Goal: Task Accomplishment & Management: Manage account settings

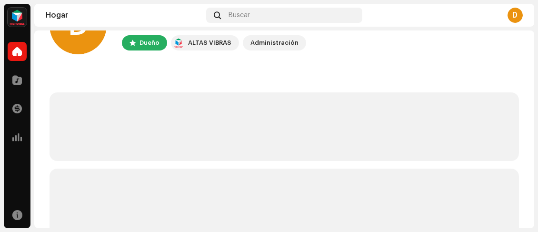
scroll to position [48, 0]
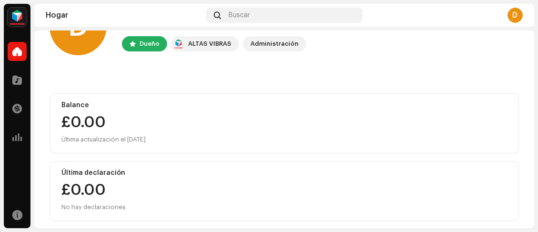
click at [518, 16] on font "D" at bounding box center [514, 15] width 5 height 8
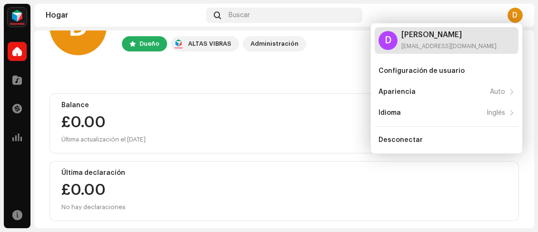
click at [424, 41] on div "[PERSON_NAME] [EMAIL_ADDRESS][DOMAIN_NAME]" at bounding box center [448, 40] width 95 height 19
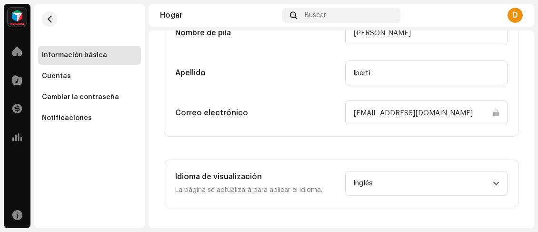
scroll to position [209, 0]
click at [378, 182] on span "Inglés" at bounding box center [423, 183] width 140 height 24
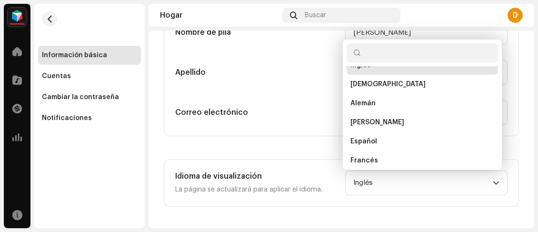
scroll to position [4, 0]
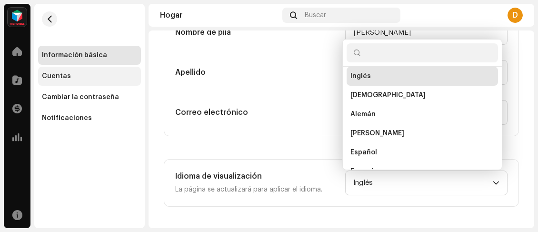
click at [60, 77] on font "Cuentas" at bounding box center [56, 76] width 29 height 7
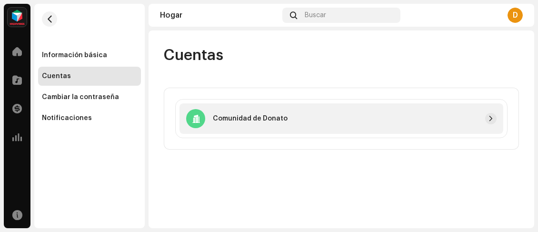
click at [288, 122] on div at bounding box center [392, 118] width 209 height 11
click at [74, 98] on font "Cambiar la contraseña" at bounding box center [80, 97] width 77 height 7
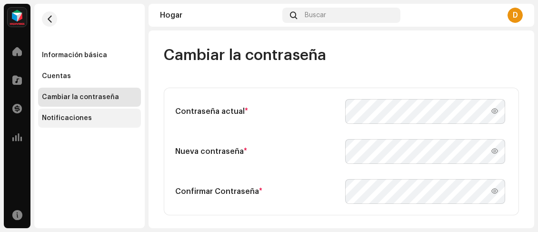
click at [82, 117] on font "Notificaciones" at bounding box center [67, 118] width 50 height 7
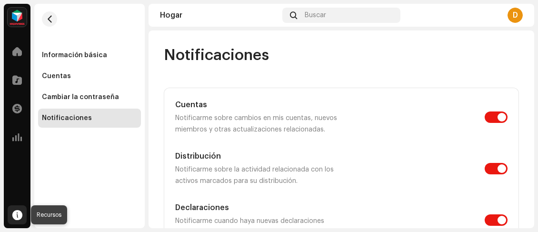
click at [20, 213] on span at bounding box center [17, 215] width 10 height 8
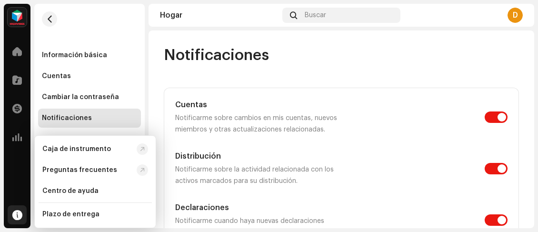
click at [13, 214] on span at bounding box center [17, 215] width 10 height 8
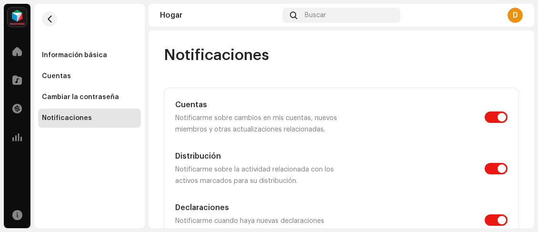
click at [515, 15] on font "D" at bounding box center [515, 15] width 5 height 8
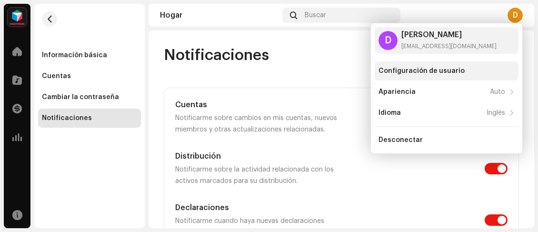
click at [433, 68] on font "Configuración de usuario" at bounding box center [422, 71] width 86 height 7
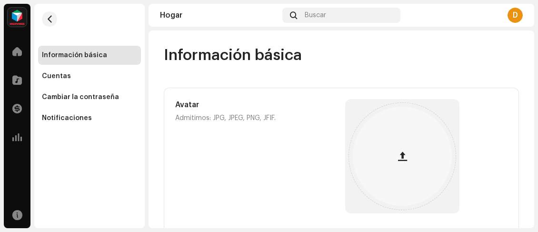
click at [15, 19] on img at bounding box center [17, 17] width 19 height 19
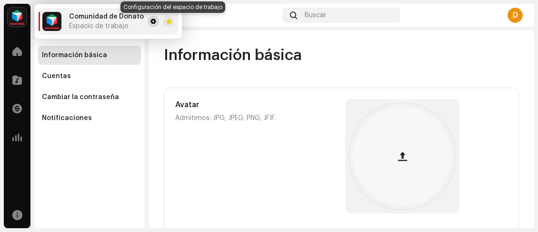
click at [152, 18] on span at bounding box center [153, 22] width 6 height 8
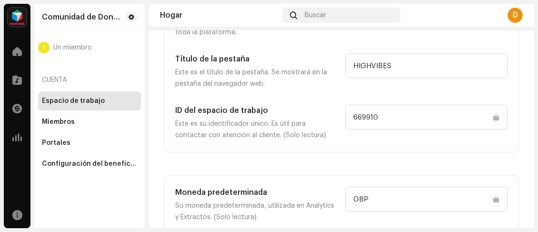
scroll to position [95, 0]
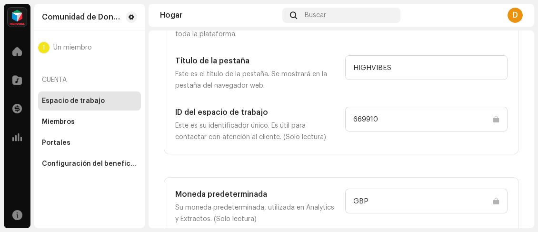
drag, startPoint x: 383, startPoint y: 117, endPoint x: 346, endPoint y: 125, distance: 38.0
click at [346, 125] on input "669910" at bounding box center [426, 119] width 162 height 25
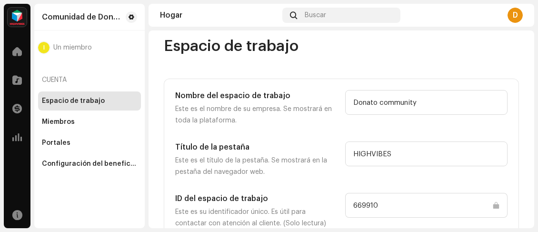
scroll to position [0, 0]
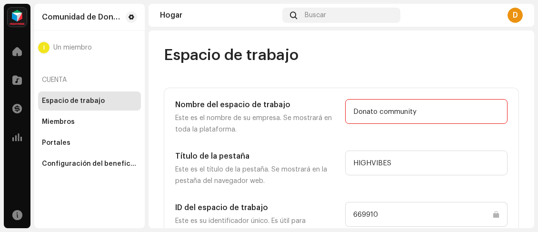
drag, startPoint x: 428, startPoint y: 115, endPoint x: 341, endPoint y: 123, distance: 87.1
click at [341, 123] on div "Nombre del espacio de trabajo Este es el nombre de su empresa. Se mostrará en t…" at bounding box center [341, 117] width 332 height 36
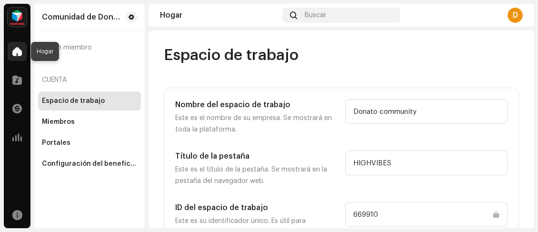
click at [15, 48] on span at bounding box center [17, 52] width 10 height 8
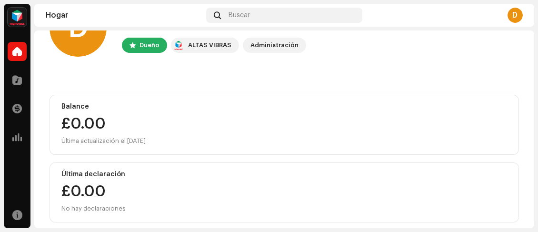
scroll to position [54, 0]
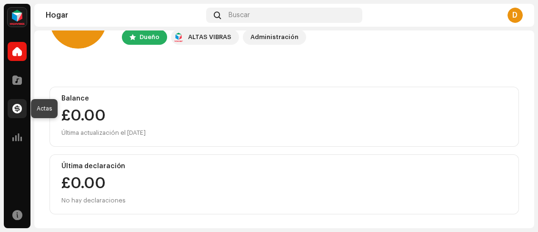
click at [18, 113] on div at bounding box center [17, 108] width 19 height 19
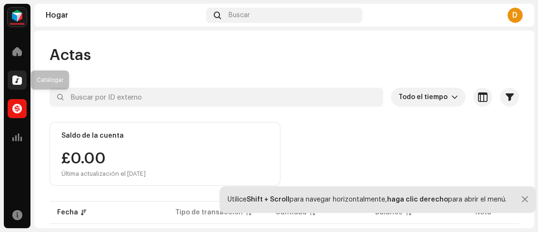
click at [15, 76] on span at bounding box center [17, 80] width 10 height 8
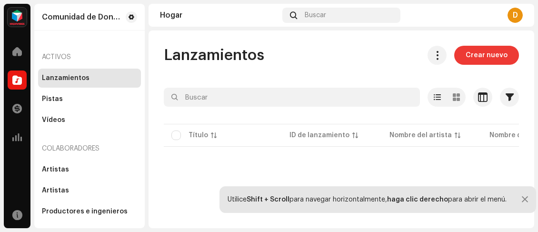
click at [502, 53] on button "Crear nuevo" at bounding box center [486, 55] width 65 height 19
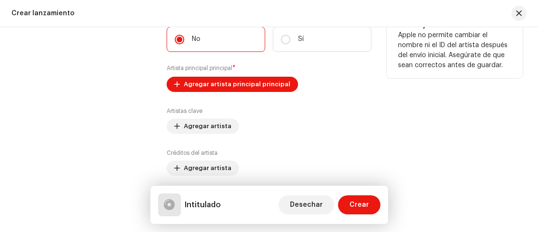
scroll to position [1048, 0]
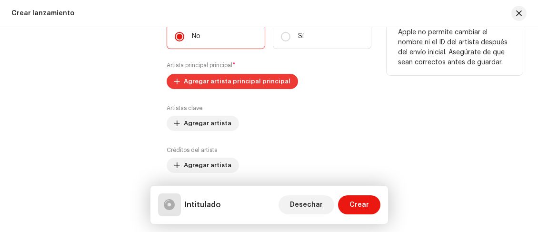
click at [275, 86] on span "Agregar artista principal principal" at bounding box center [237, 81] width 107 height 19
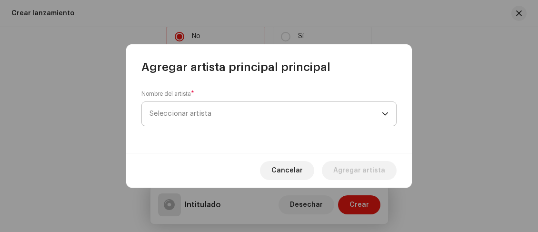
click at [286, 114] on span "Seleccionar artista" at bounding box center [266, 114] width 232 height 24
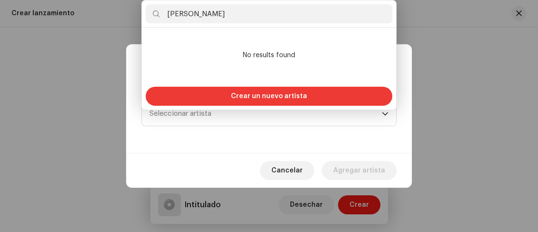
type input "[PERSON_NAME]"
click at [309, 88] on div "Crear un nuevo artista" at bounding box center [269, 96] width 247 height 19
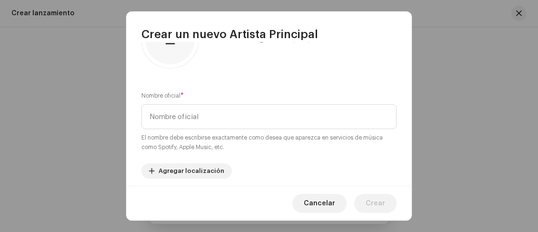
scroll to position [48, 0]
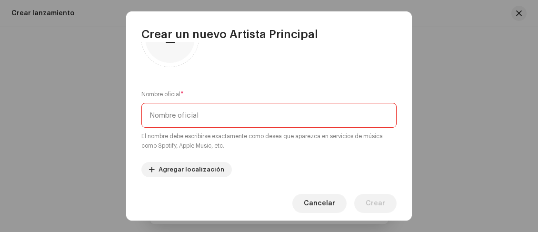
click at [268, 116] on input "text" at bounding box center [268, 115] width 255 height 25
type input "d"
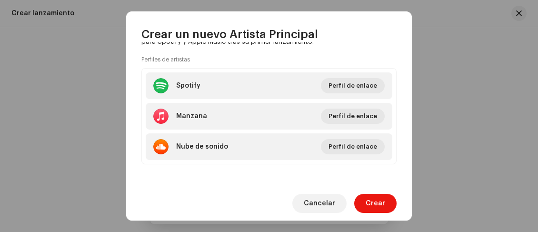
scroll to position [235, 0]
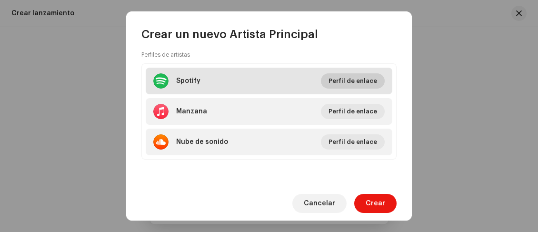
type input "Donato community"
click at [356, 77] on span "Perfil de enlace" at bounding box center [353, 80] width 49 height 19
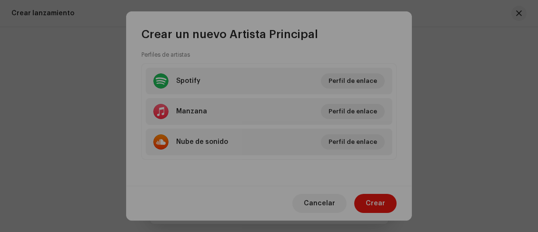
click at [390, 27] on div "Vincula tu perfil de artista ID de Spotify del artista * Ve a tu página de arti…" at bounding box center [269, 116] width 538 height 232
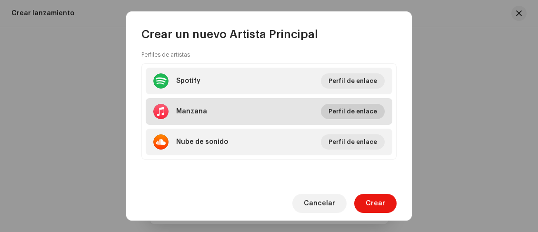
click at [364, 108] on span "Perfil de enlace" at bounding box center [353, 111] width 49 height 19
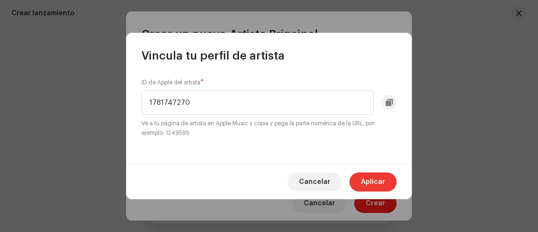
type input "1781747270"
click at [360, 180] on button "Aplicar" at bounding box center [373, 181] width 47 height 19
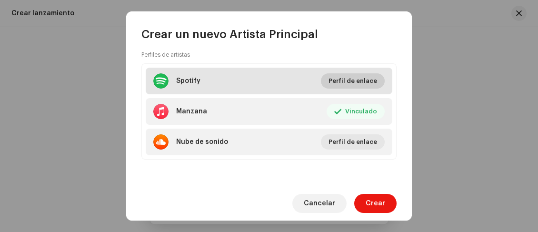
click at [364, 81] on font "Perfil de enlace" at bounding box center [353, 81] width 49 height 6
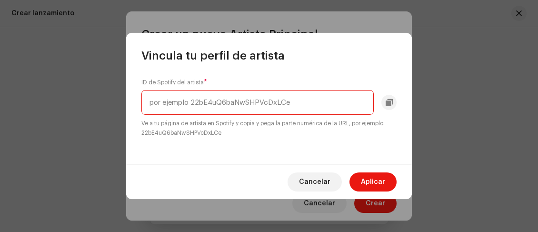
click at [305, 100] on input "text" at bounding box center [257, 102] width 232 height 25
paste input "4DiFx5j3DIYHg63wPIZNsb"
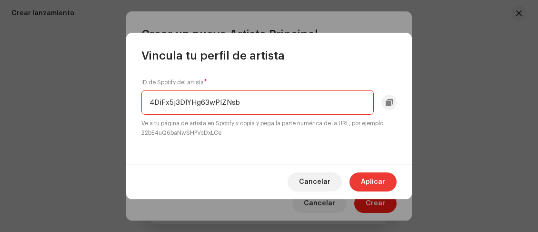
type input "4DiFx5j3DIYHg63wPIZNsb"
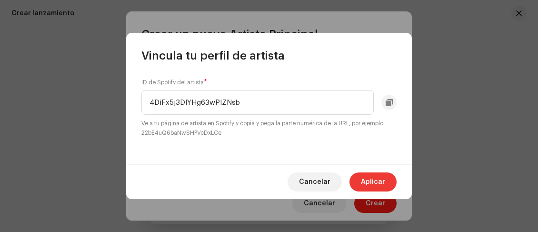
click at [379, 174] on span "Aplicar" at bounding box center [373, 181] width 24 height 19
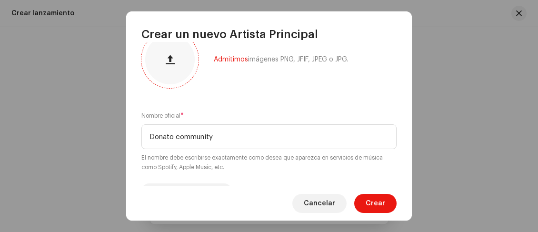
scroll to position [190, 0]
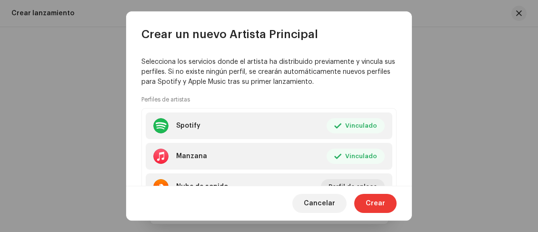
click at [381, 207] on span "Crear" at bounding box center [376, 203] width 20 height 19
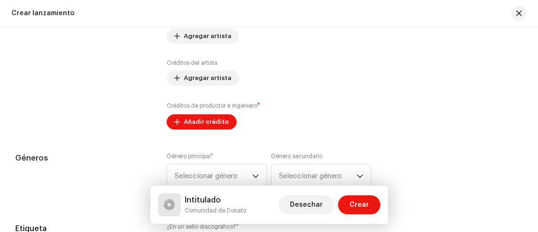
scroll to position [1182, 0]
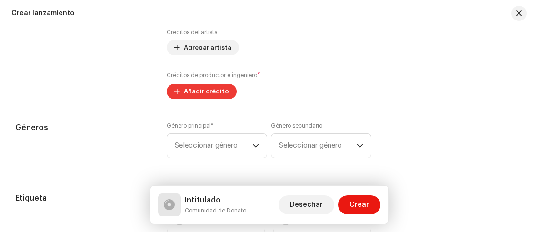
click at [221, 89] on font "Añadir crédito" at bounding box center [206, 91] width 45 height 6
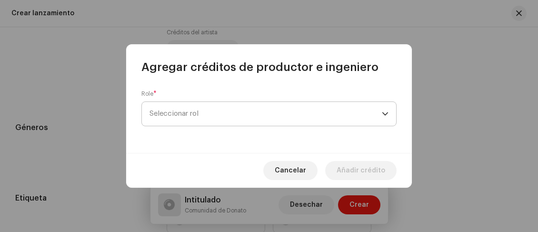
click at [227, 108] on span "Seleccionar rol" at bounding box center [266, 114] width 232 height 24
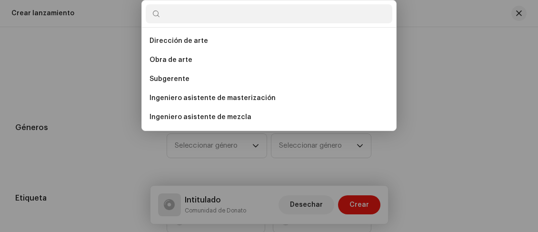
click at [458, 117] on div "Agregar créditos de productor e ingeniero Role * Seleccionar rol Cancelar Añadi…" at bounding box center [269, 116] width 538 height 232
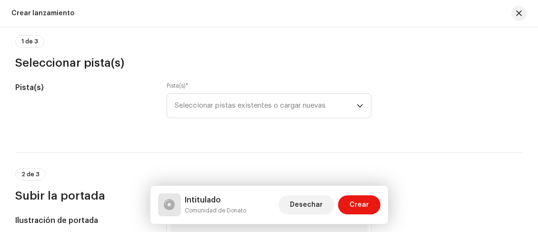
scroll to position [95, 0]
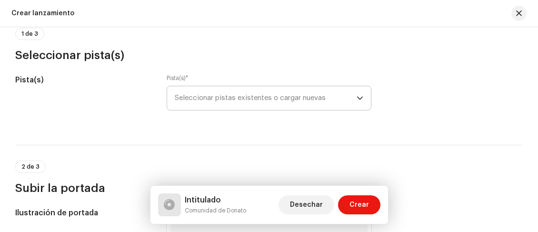
click at [336, 103] on span "Seleccionar pistas existentes o cargar nuevas" at bounding box center [265, 98] width 181 height 24
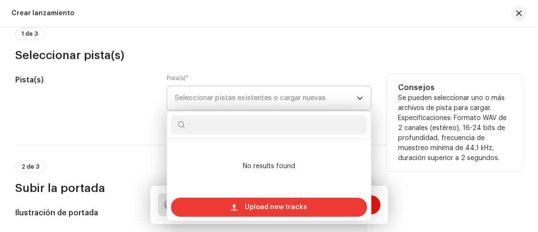
click at [272, 210] on span "Upload new tracks" at bounding box center [276, 207] width 62 height 19
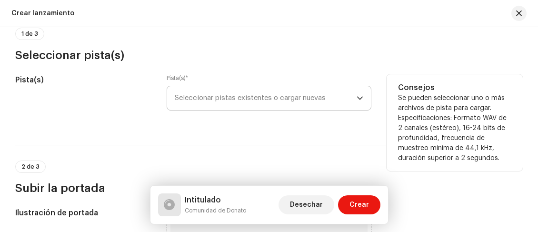
click at [357, 106] on div "disparador desplegable" at bounding box center [360, 98] width 7 height 24
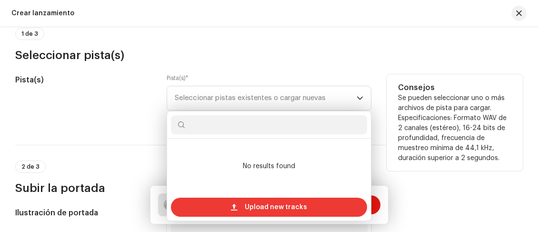
click at [261, 206] on span "Upload new tracks" at bounding box center [276, 207] width 62 height 19
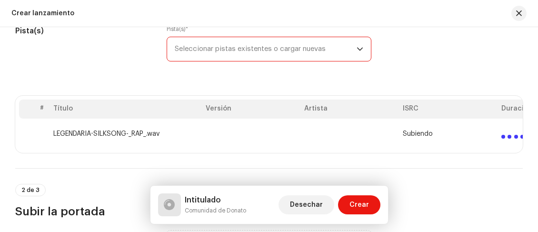
scroll to position [143, 0]
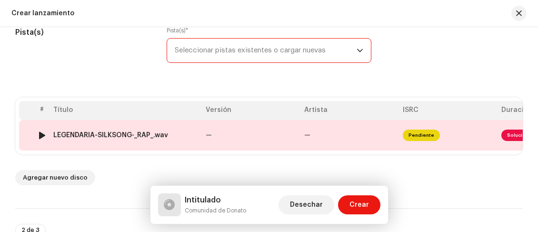
click at [282, 122] on td "—" at bounding box center [251, 135] width 99 height 30
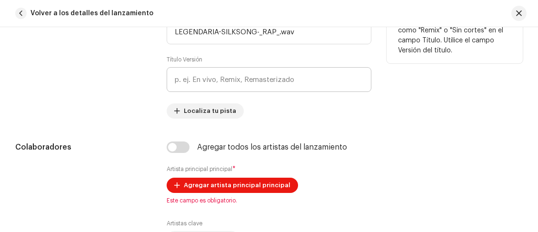
scroll to position [528, 0]
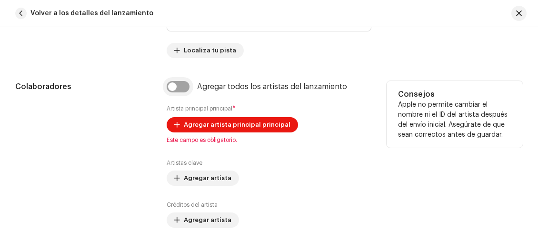
click at [182, 85] on input "checkbox" at bounding box center [178, 86] width 23 height 11
checkbox input "true"
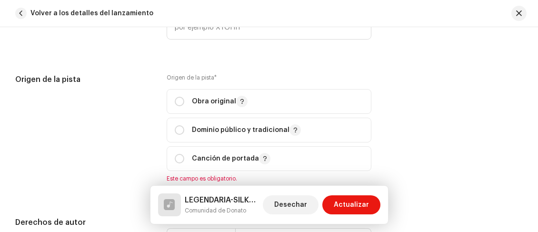
scroll to position [1051, 0]
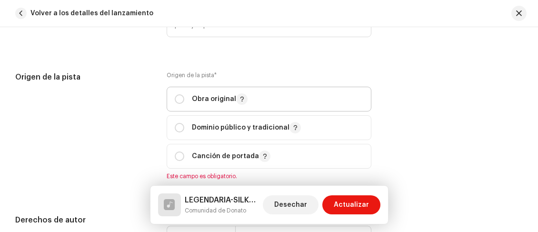
click at [204, 98] on font "Obra original" at bounding box center [214, 99] width 44 height 7
radio input "true"
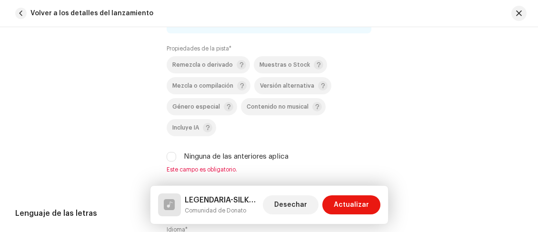
scroll to position [1385, 0]
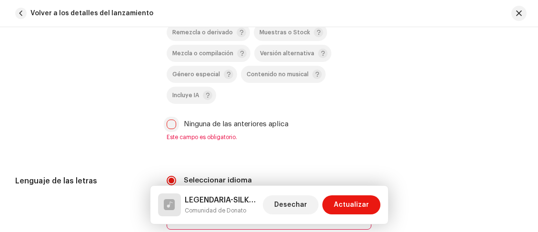
click at [170, 124] on input "Ninguna de las anteriores aplica" at bounding box center [172, 125] width 10 height 10
checkbox input "true"
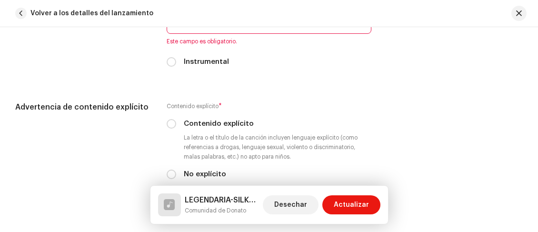
scroll to position [1671, 0]
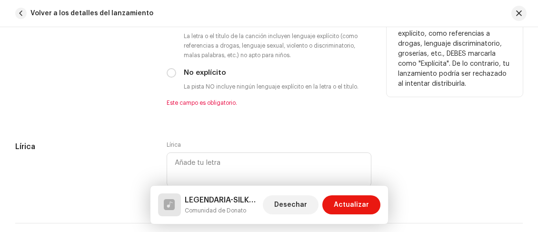
click at [218, 72] on font "No explícito" at bounding box center [205, 72] width 42 height 7
click at [176, 72] on input "No explícito" at bounding box center [172, 73] width 10 height 10
radio input "true"
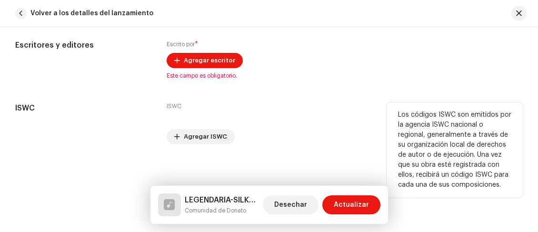
scroll to position [1956, 0]
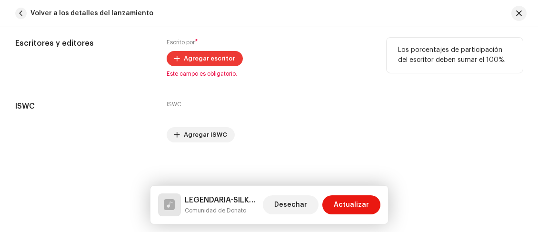
click at [209, 58] on font "Agregar escritor" at bounding box center [209, 58] width 51 height 6
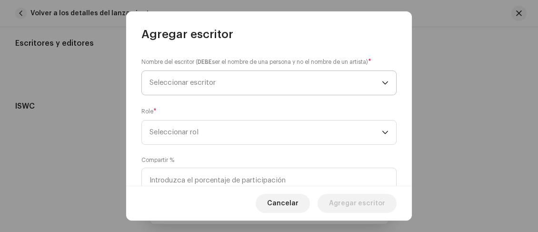
click at [249, 79] on span "Seleccionar escritor" at bounding box center [266, 83] width 232 height 24
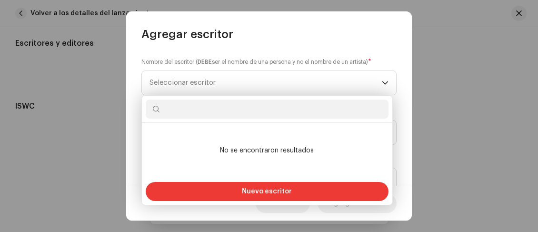
click at [266, 190] on font "Nuevo escritor" at bounding box center [267, 191] width 50 height 7
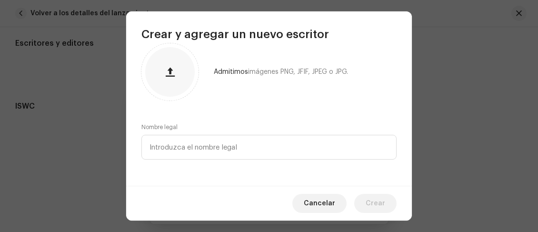
scroll to position [14, 0]
click at [242, 153] on input "text" at bounding box center [268, 146] width 255 height 25
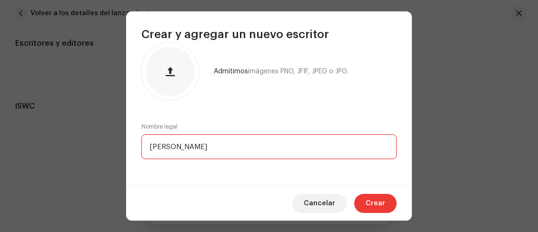
type input "[PERSON_NAME]"
click at [383, 208] on span "Crear" at bounding box center [376, 203] width 20 height 19
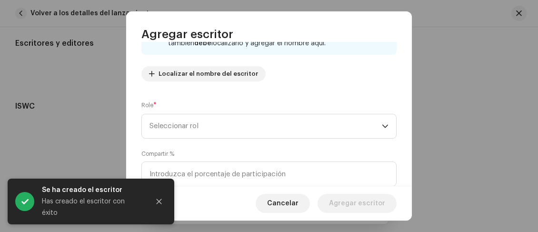
scroll to position [95, 0]
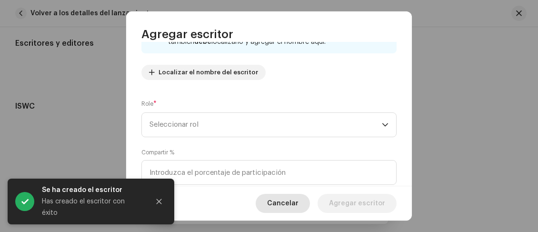
click at [281, 210] on span "Cancelar" at bounding box center [282, 203] width 31 height 19
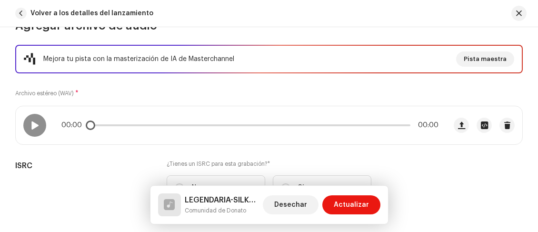
scroll to position [53, 0]
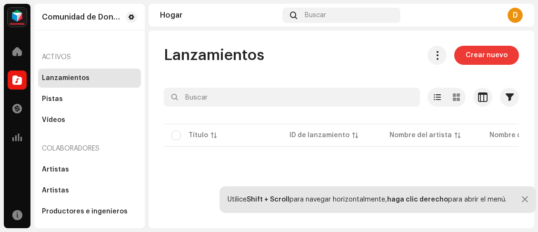
click at [461, 60] on button "Crear nuevo" at bounding box center [486, 55] width 65 height 19
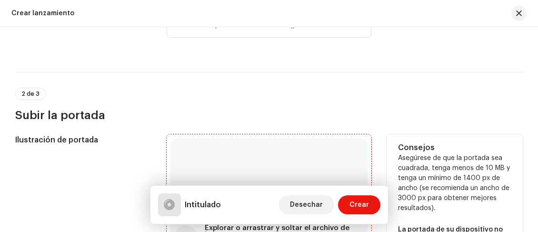
scroll to position [190, 0]
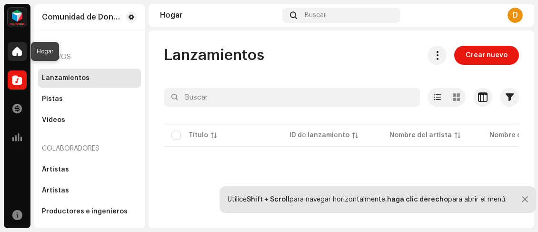
click at [22, 42] on div at bounding box center [17, 51] width 19 height 19
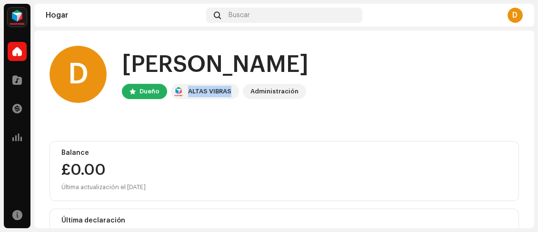
drag, startPoint x: 189, startPoint y: 90, endPoint x: 229, endPoint y: 97, distance: 40.5
click at [230, 97] on div "ALTAS VIBRAS" at bounding box center [209, 91] width 43 height 11
copy font "ALTAS VIBRAS"
click at [513, 19] on font "D" at bounding box center [514, 15] width 5 height 8
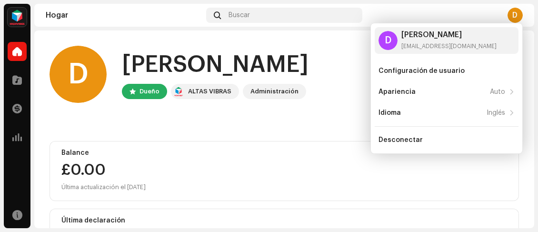
click at [22, 21] on img at bounding box center [17, 17] width 19 height 19
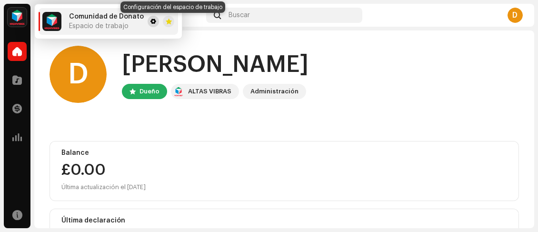
click at [150, 20] on span at bounding box center [153, 22] width 6 height 8
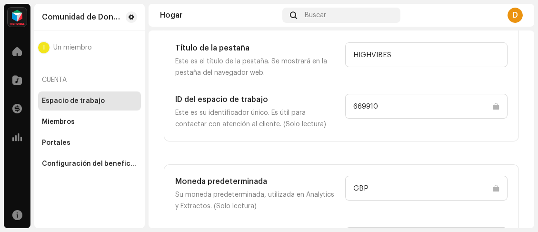
scroll to position [143, 0]
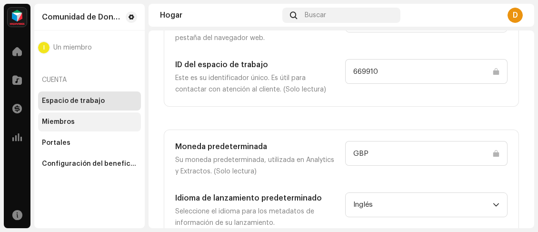
click at [77, 123] on div "Miembros" at bounding box center [89, 122] width 95 height 8
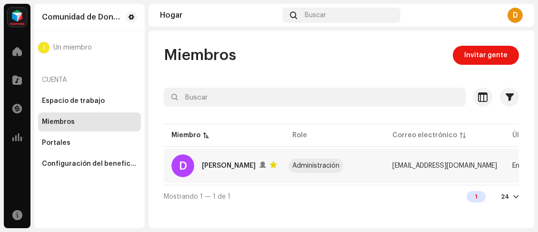
click at [256, 165] on font "[PERSON_NAME]" at bounding box center [229, 165] width 54 height 7
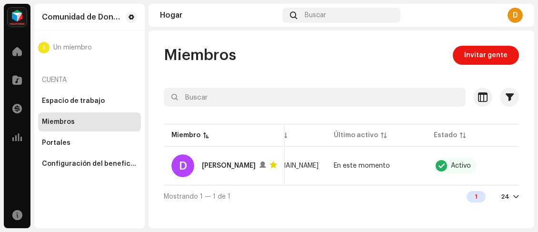
scroll to position [0, 183]
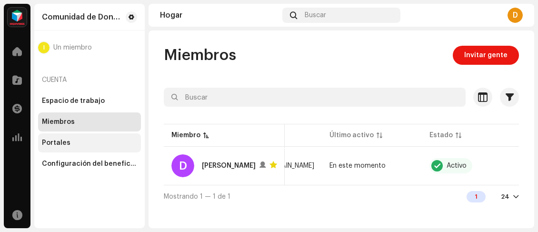
click at [66, 146] on div "Portales" at bounding box center [56, 143] width 29 height 8
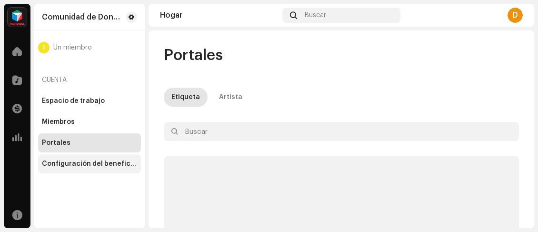
click at [78, 162] on font "Configuración del beneficiario" at bounding box center [94, 163] width 104 height 7
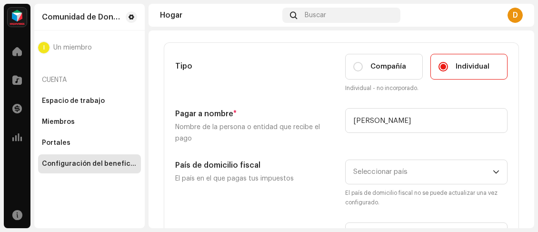
scroll to position [48, 0]
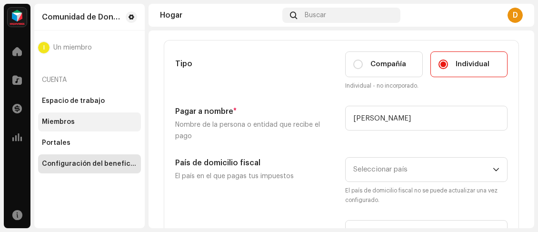
click at [86, 127] on div "Miembros" at bounding box center [89, 121] width 103 height 19
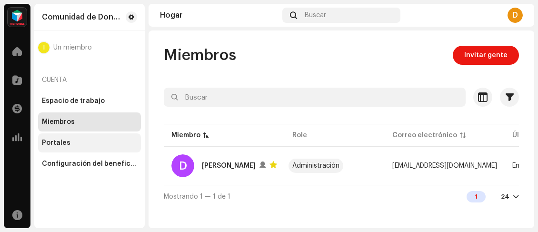
click at [80, 141] on div "Portales" at bounding box center [89, 143] width 95 height 8
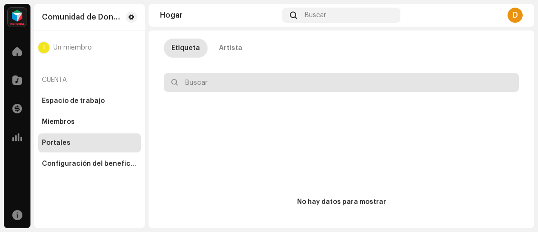
scroll to position [48, 0]
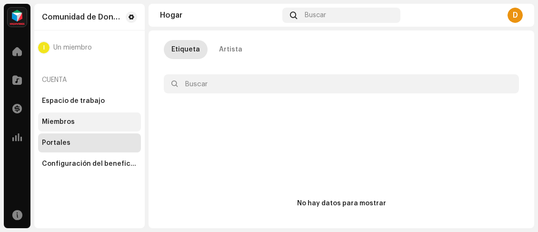
click at [78, 125] on div "Miembros" at bounding box center [89, 122] width 95 height 8
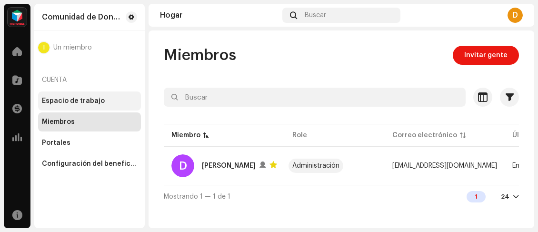
click at [91, 106] on div "Espacio de trabajo" at bounding box center [89, 100] width 103 height 19
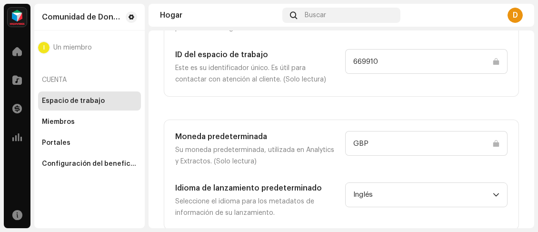
scroll to position [153, 0]
click at [15, 85] on div at bounding box center [17, 79] width 19 height 19
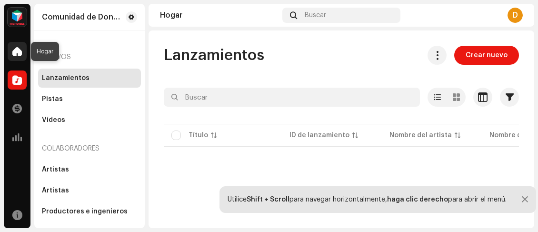
click at [18, 53] on span at bounding box center [17, 52] width 10 height 8
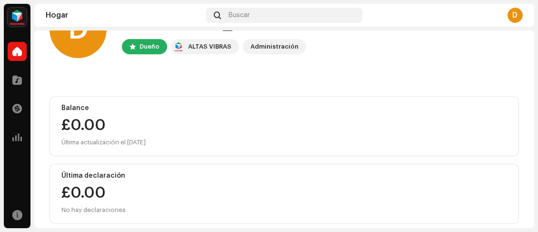
scroll to position [54, 0]
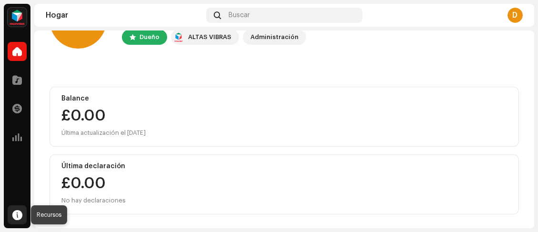
click at [15, 211] on span at bounding box center [17, 215] width 10 height 8
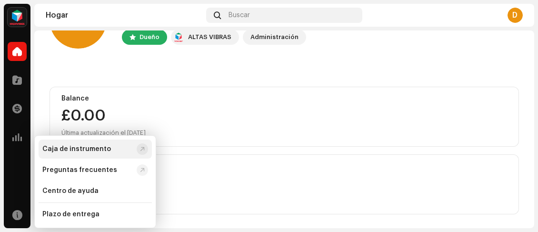
click at [71, 152] on font "Caja de instrumento" at bounding box center [76, 149] width 69 height 7
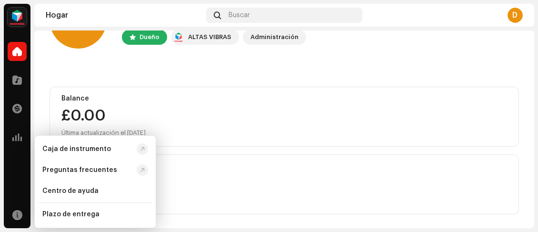
click at [169, 127] on div "Última actualización el [DATE]" at bounding box center [284, 132] width 446 height 11
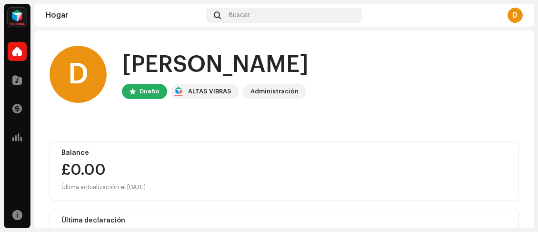
scroll to position [0, 0]
click at [15, 20] on img at bounding box center [17, 17] width 19 height 19
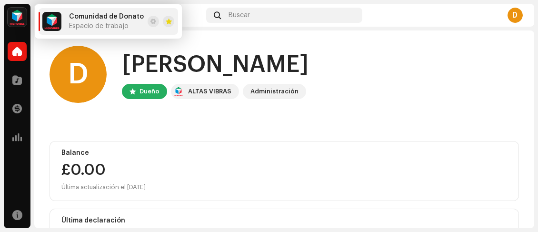
click at [80, 20] on div "Comunidad [PERSON_NAME] de trabajo" at bounding box center [106, 21] width 75 height 17
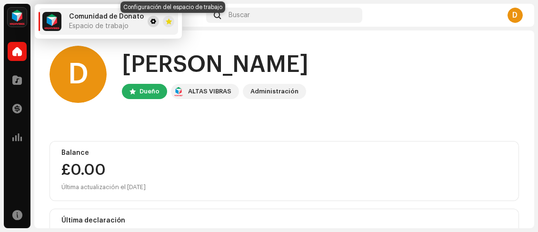
click at [150, 25] on span at bounding box center [153, 22] width 6 height 8
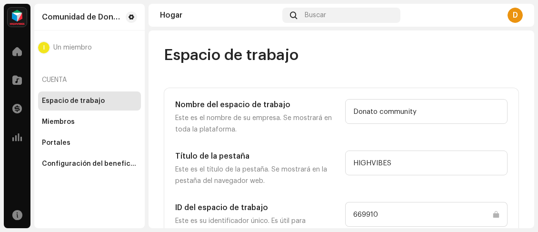
click at [86, 49] on font "Un miembro" at bounding box center [72, 47] width 39 height 7
click at [71, 121] on font "Miembros" at bounding box center [58, 122] width 33 height 7
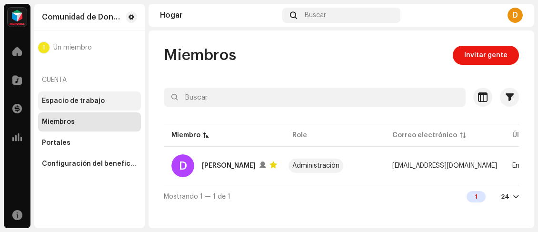
click at [79, 106] on div "Espacio de trabajo" at bounding box center [89, 100] width 103 height 19
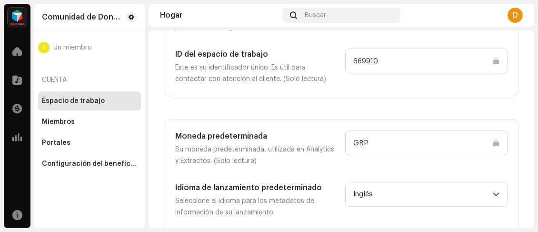
scroll to position [153, 0]
click at [108, 129] on div "Miembros" at bounding box center [89, 121] width 103 height 19
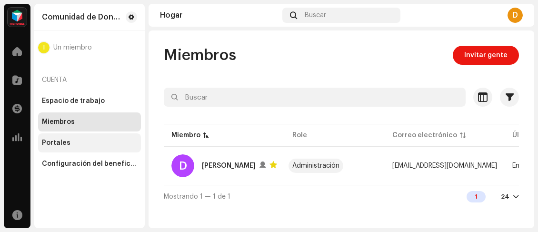
click at [100, 146] on div "Portales" at bounding box center [89, 143] width 95 height 8
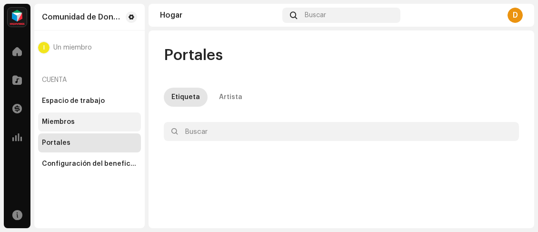
click at [99, 127] on div "Miembros" at bounding box center [89, 121] width 103 height 19
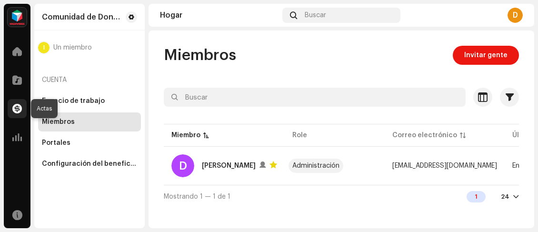
click at [13, 105] on span at bounding box center [17, 109] width 10 height 8
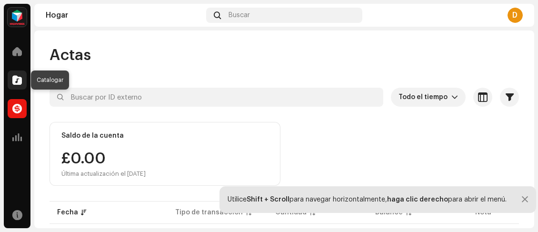
click at [16, 85] on div at bounding box center [17, 79] width 19 height 19
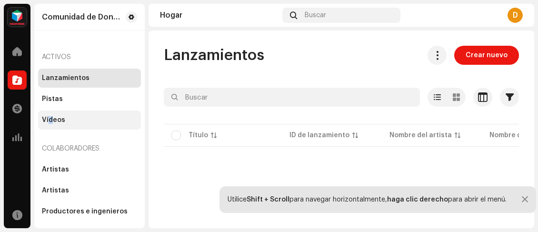
click at [50, 113] on div "Vídeos" at bounding box center [89, 119] width 103 height 19
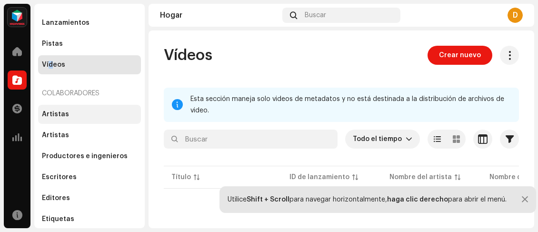
scroll to position [56, 0]
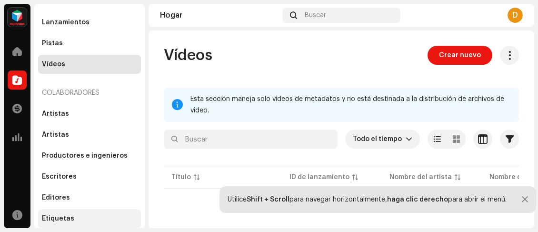
click at [69, 213] on div "Etiquetas" at bounding box center [89, 218] width 103 height 19
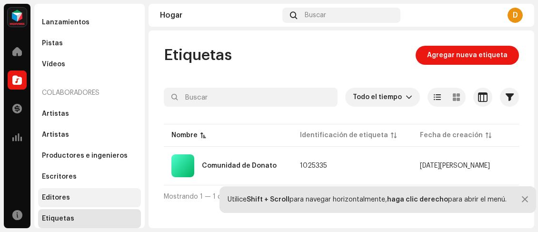
click at [64, 194] on font "Editores" at bounding box center [56, 197] width 28 height 7
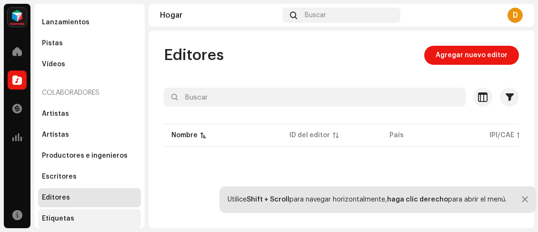
click at [67, 213] on div "Etiquetas" at bounding box center [89, 218] width 103 height 19
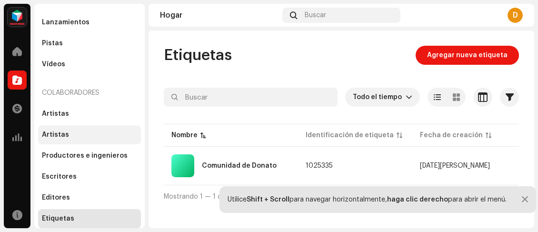
click at [54, 136] on font "Artistas" at bounding box center [55, 134] width 27 height 7
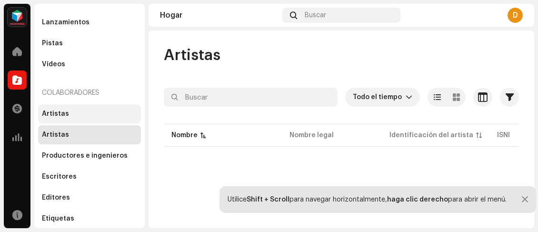
click at [67, 110] on div "Artistas" at bounding box center [89, 113] width 103 height 19
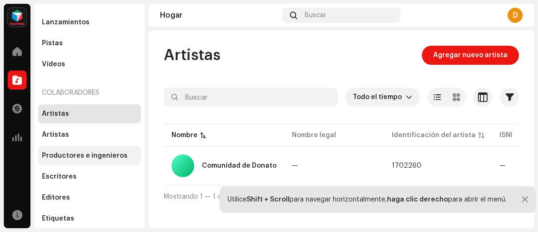
click at [74, 154] on font "Productores e ingenieros" at bounding box center [85, 155] width 86 height 7
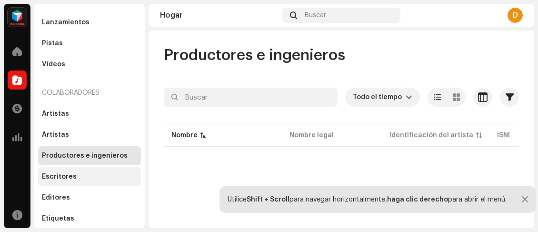
click at [71, 179] on font "Escritores" at bounding box center [59, 176] width 35 height 7
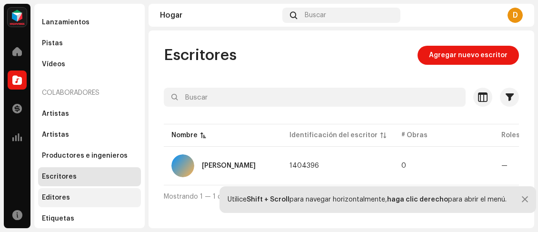
click at [70, 194] on div "Editores" at bounding box center [89, 198] width 95 height 8
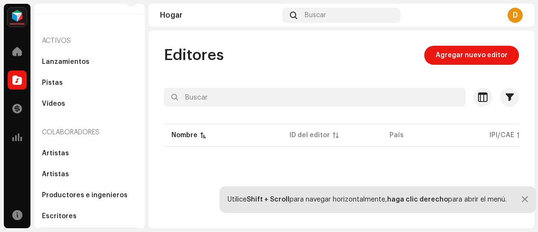
scroll to position [56, 0]
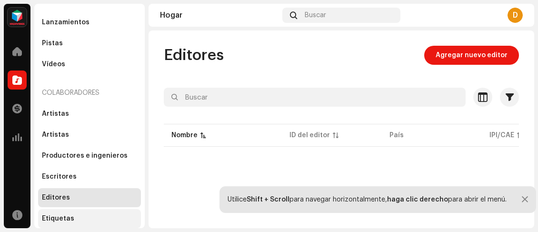
click at [62, 221] on font "Etiquetas" at bounding box center [58, 218] width 32 height 7
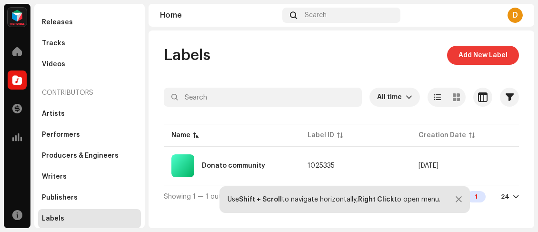
click at [482, 60] on span "Add New Label" at bounding box center [483, 55] width 49 height 19
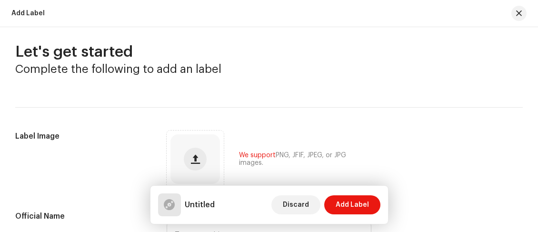
scroll to position [2, 0]
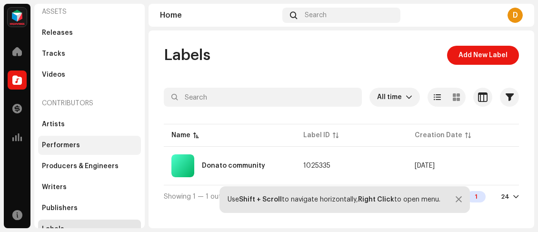
scroll to position [56, 0]
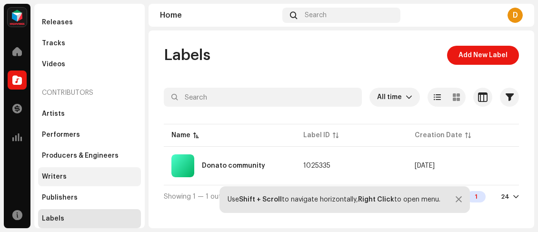
click at [70, 179] on div "Writers" at bounding box center [89, 177] width 95 height 8
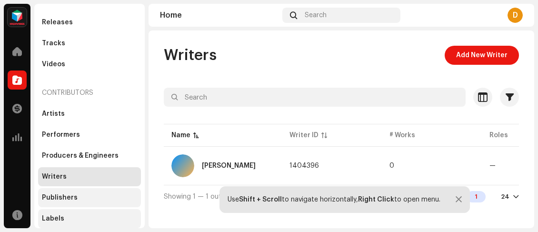
click at [74, 198] on div "Publishers" at bounding box center [60, 198] width 36 height 8
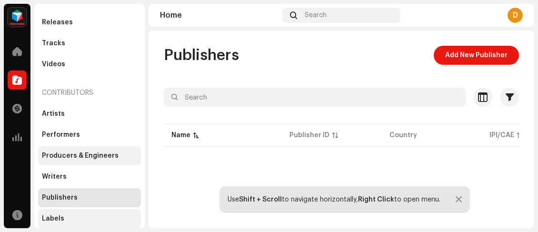
click at [91, 154] on div "Producers & Engineers" at bounding box center [80, 156] width 77 height 8
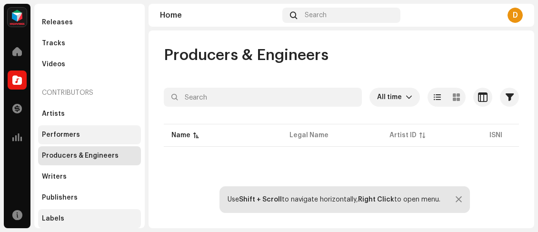
click at [88, 131] on div "Performers" at bounding box center [89, 135] width 95 height 8
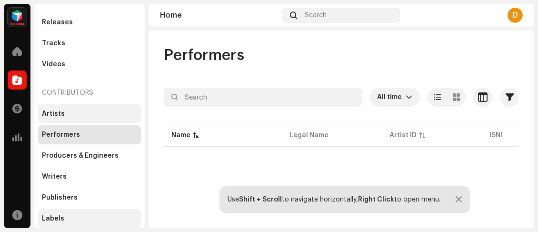
click at [85, 116] on div "Artists" at bounding box center [89, 114] width 95 height 8
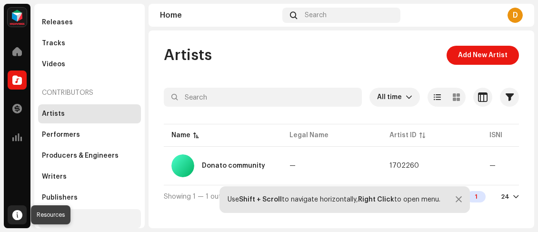
click at [9, 214] on div at bounding box center [17, 214] width 19 height 19
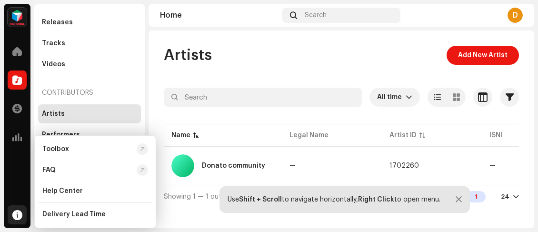
click at [9, 214] on div at bounding box center [17, 214] width 19 height 19
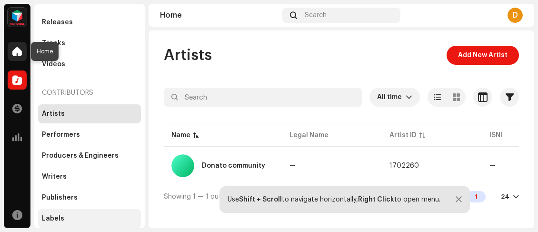
click at [20, 51] on span at bounding box center [17, 52] width 10 height 8
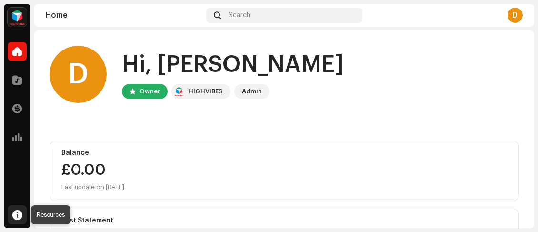
click at [15, 216] on span at bounding box center [17, 215] width 10 height 8
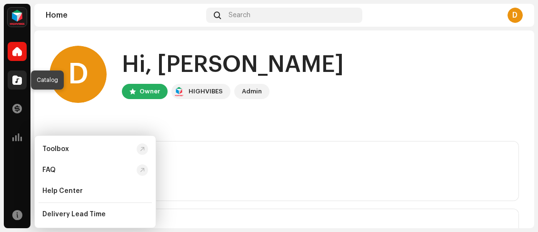
click at [22, 79] on div at bounding box center [17, 79] width 19 height 19
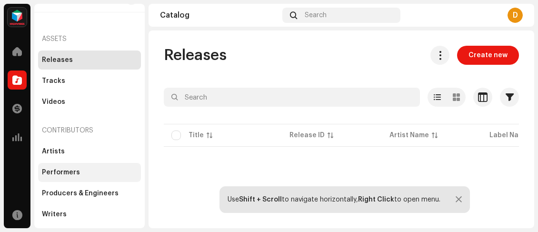
scroll to position [56, 0]
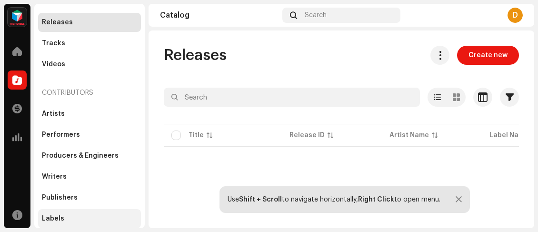
click at [67, 219] on div "Labels" at bounding box center [89, 219] width 95 height 8
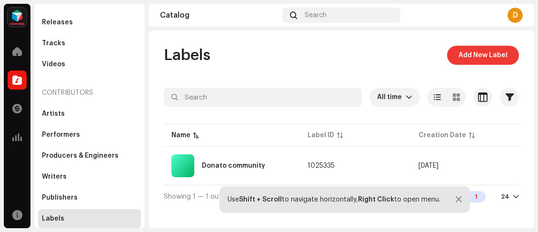
click at [500, 53] on span "Add New Label" at bounding box center [483, 55] width 49 height 19
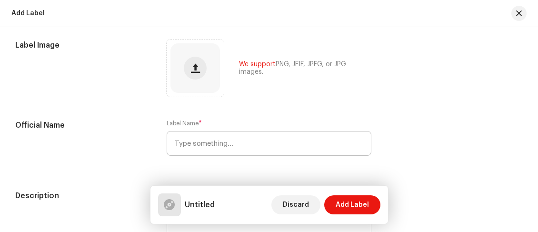
scroll to position [98, 0]
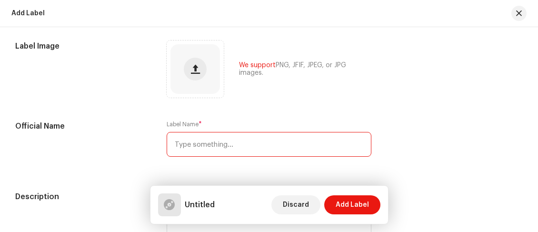
click at [252, 147] on input "text" at bounding box center [269, 144] width 204 height 25
paste input "[PERSON_NAME] community Music Official"
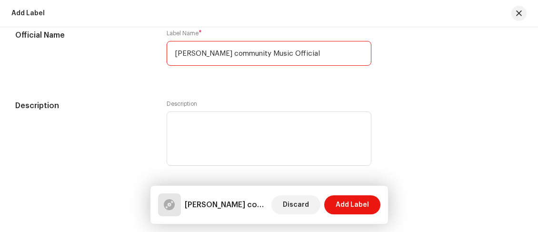
scroll to position [193, 0]
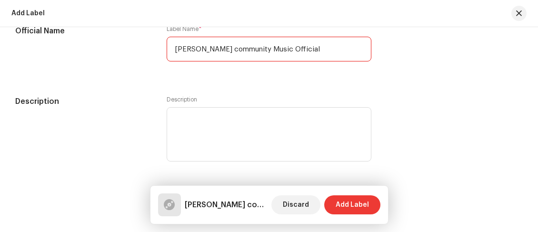
type input "[PERSON_NAME] community Music Official"
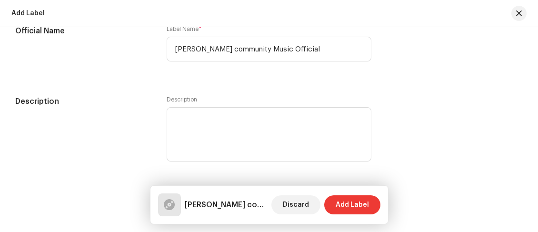
click at [357, 211] on span "Add Label" at bounding box center [352, 204] width 33 height 19
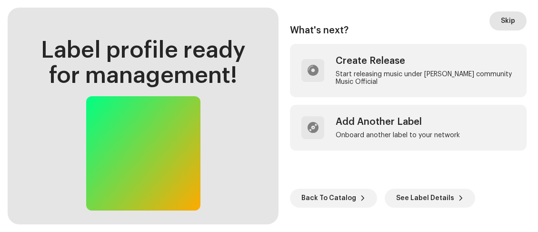
click at [508, 20] on span "Skip" at bounding box center [508, 20] width 14 height 19
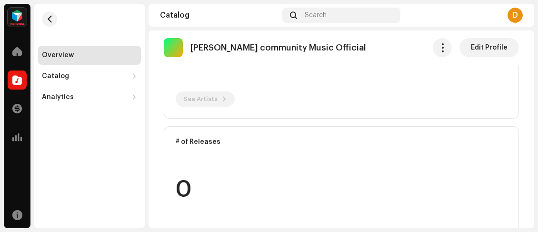
scroll to position [208, 0]
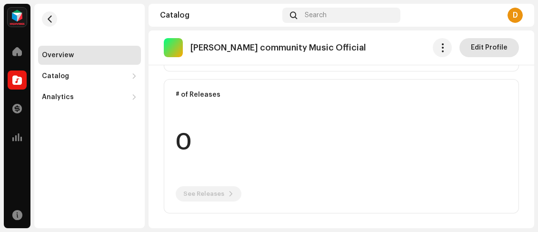
click at [477, 53] on span "Edit Profile" at bounding box center [489, 47] width 37 height 19
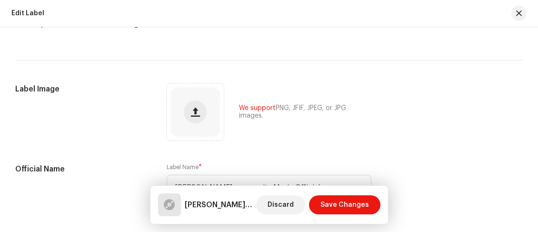
scroll to position [50, 0]
